Goal: Task Accomplishment & Management: Use online tool/utility

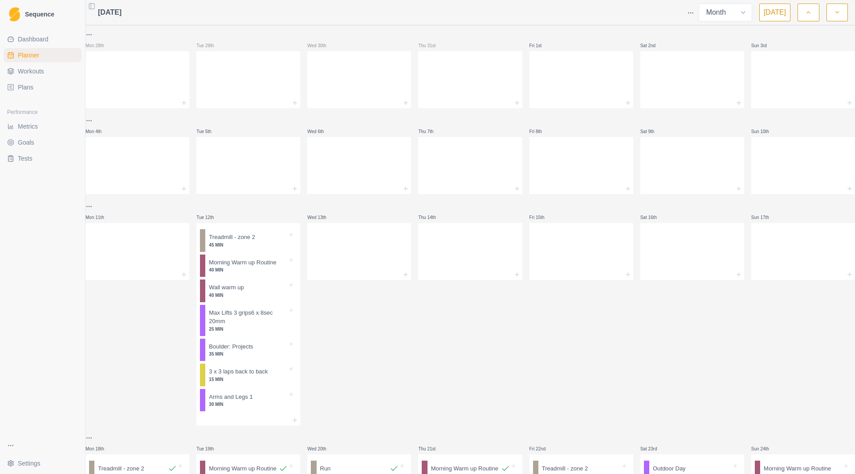
select select "month"
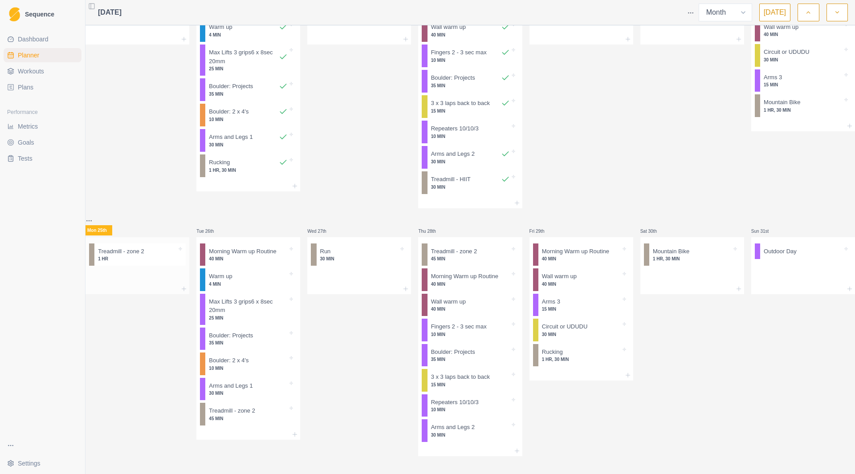
click at [161, 251] on div "Treadmill - zone 2 1 HR" at bounding box center [139, 255] width 91 height 23
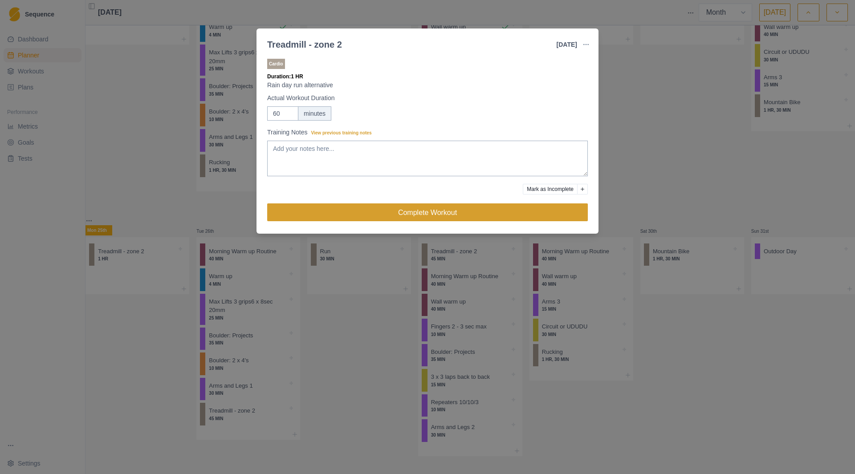
click at [358, 217] on button "Complete Workout" at bounding box center [427, 213] width 321 height 18
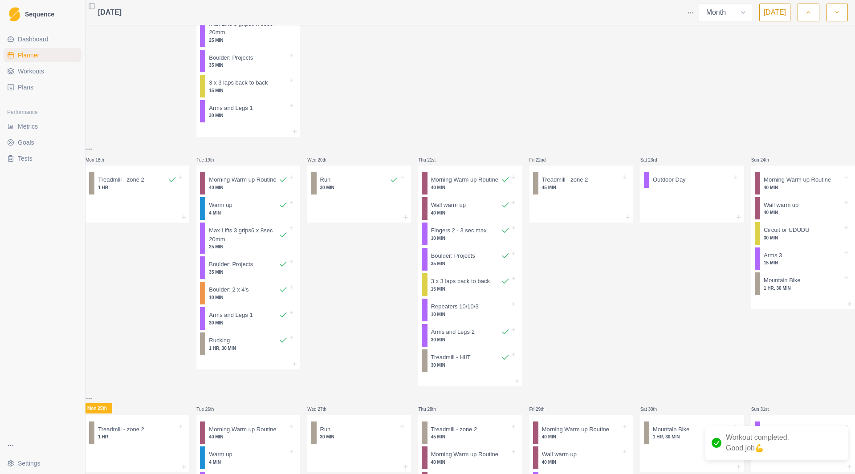
scroll to position [266, 0]
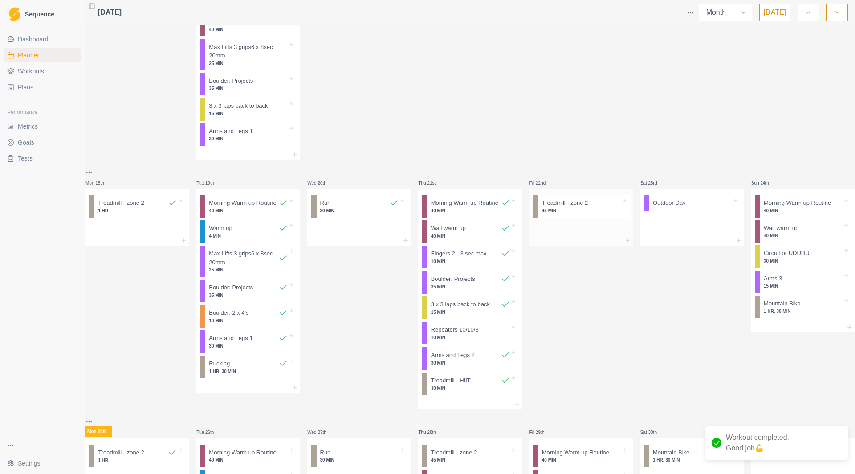
click at [560, 214] on p "45 MIN" at bounding box center [581, 211] width 79 height 7
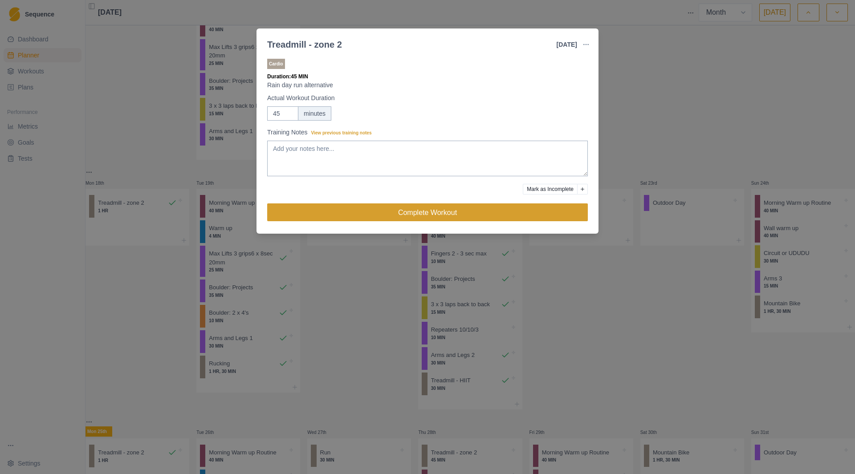
click at [481, 211] on button "Complete Workout" at bounding box center [427, 213] width 321 height 18
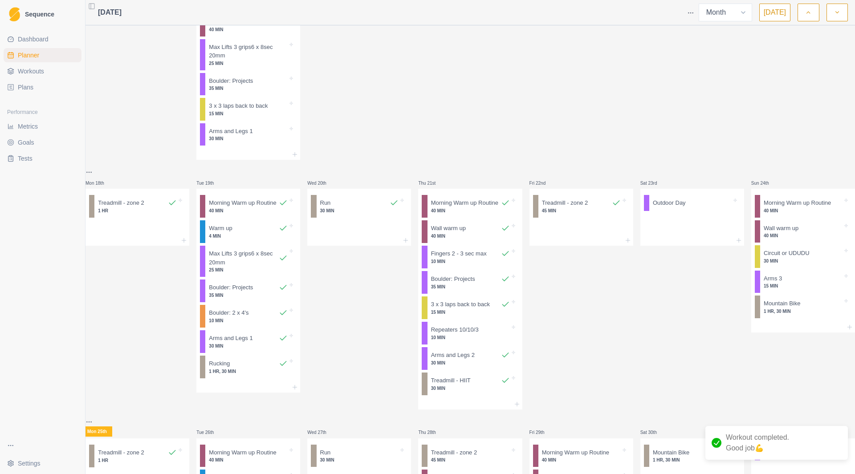
click at [778, 214] on p "40 MIN" at bounding box center [803, 211] width 79 height 7
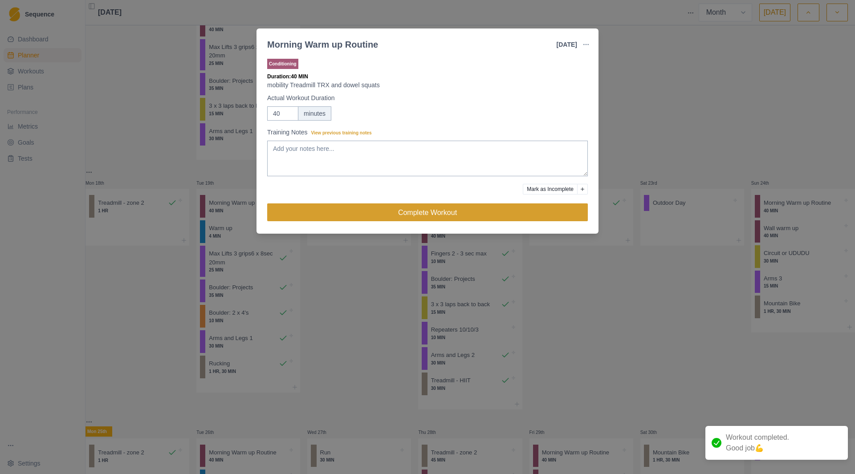
click at [496, 219] on button "Complete Workout" at bounding box center [427, 213] width 321 height 18
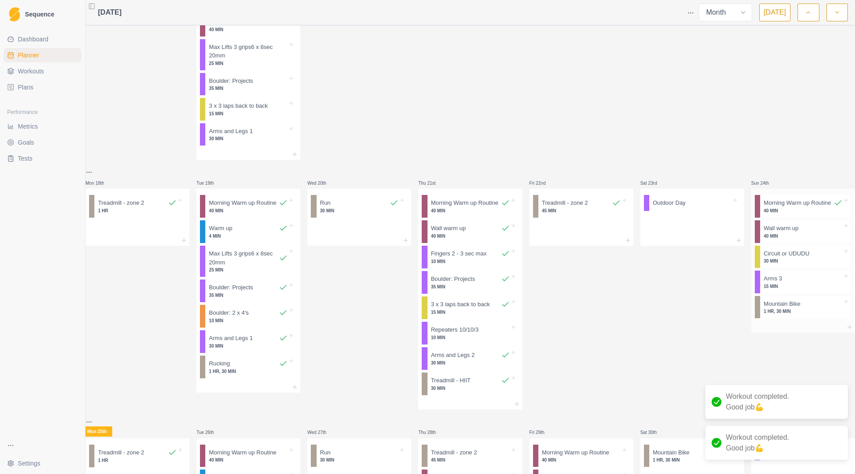
click at [764, 233] on p "Wall warm up" at bounding box center [781, 228] width 35 height 9
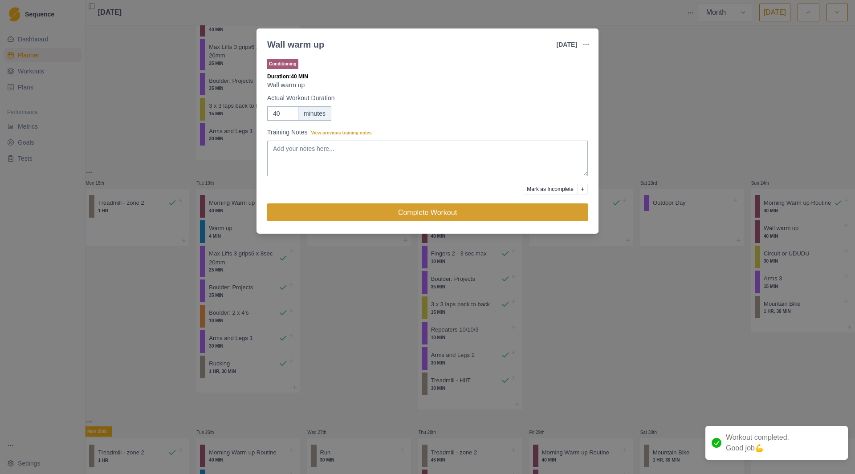
click at [435, 212] on button "Complete Workout" at bounding box center [427, 213] width 321 height 18
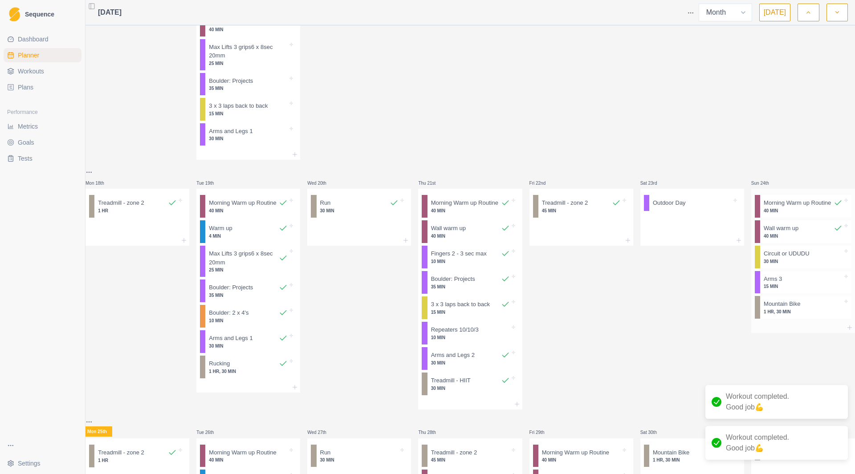
click at [781, 265] on p "30 MIN" at bounding box center [803, 261] width 79 height 7
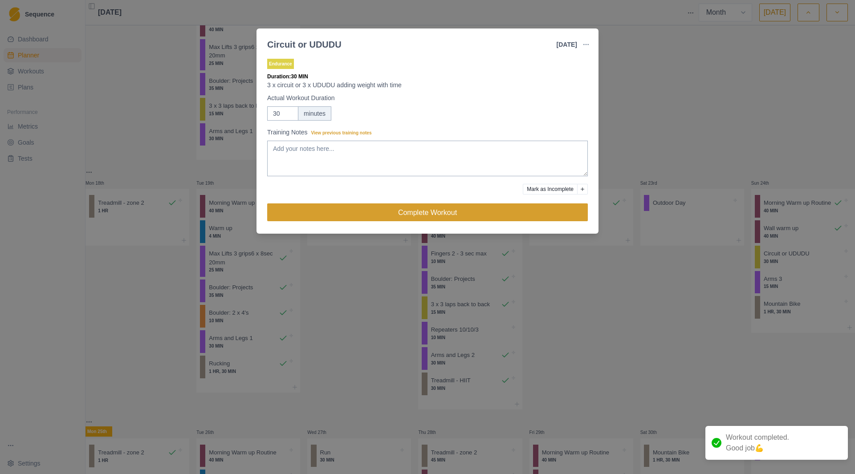
click at [399, 216] on button "Complete Workout" at bounding box center [427, 213] width 321 height 18
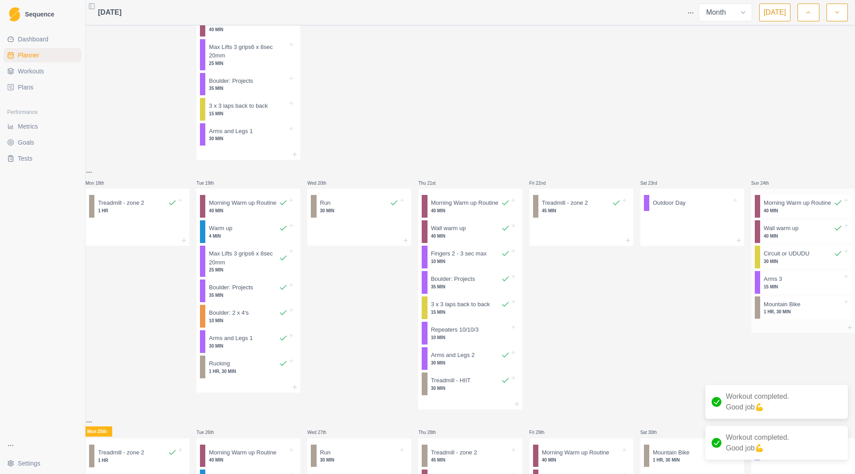
click at [791, 290] on p "15 MIN" at bounding box center [803, 287] width 79 height 7
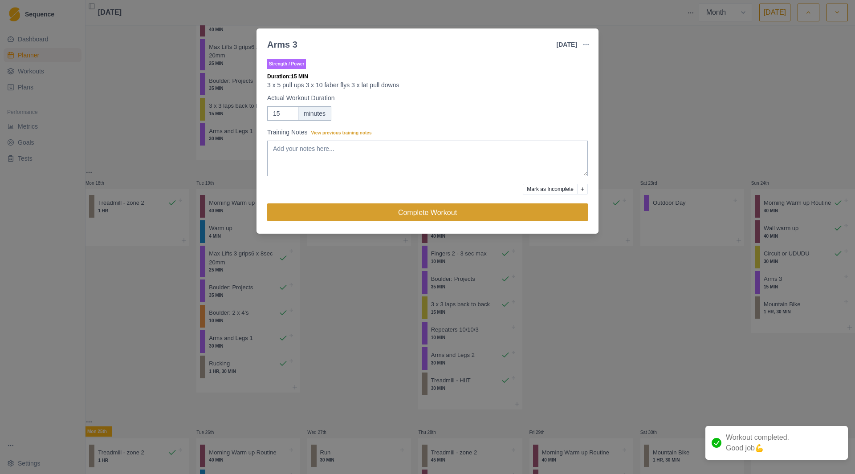
drag, startPoint x: 439, startPoint y: 209, endPoint x: 443, endPoint y: 212, distance: 4.8
click at [439, 208] on button "Complete Workout" at bounding box center [427, 213] width 321 height 18
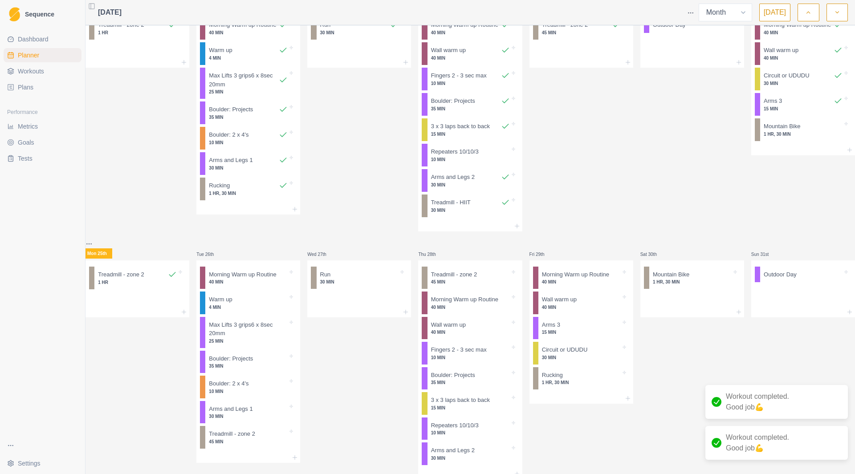
scroll to position [503, 0]
